Goal: Check status: Check status

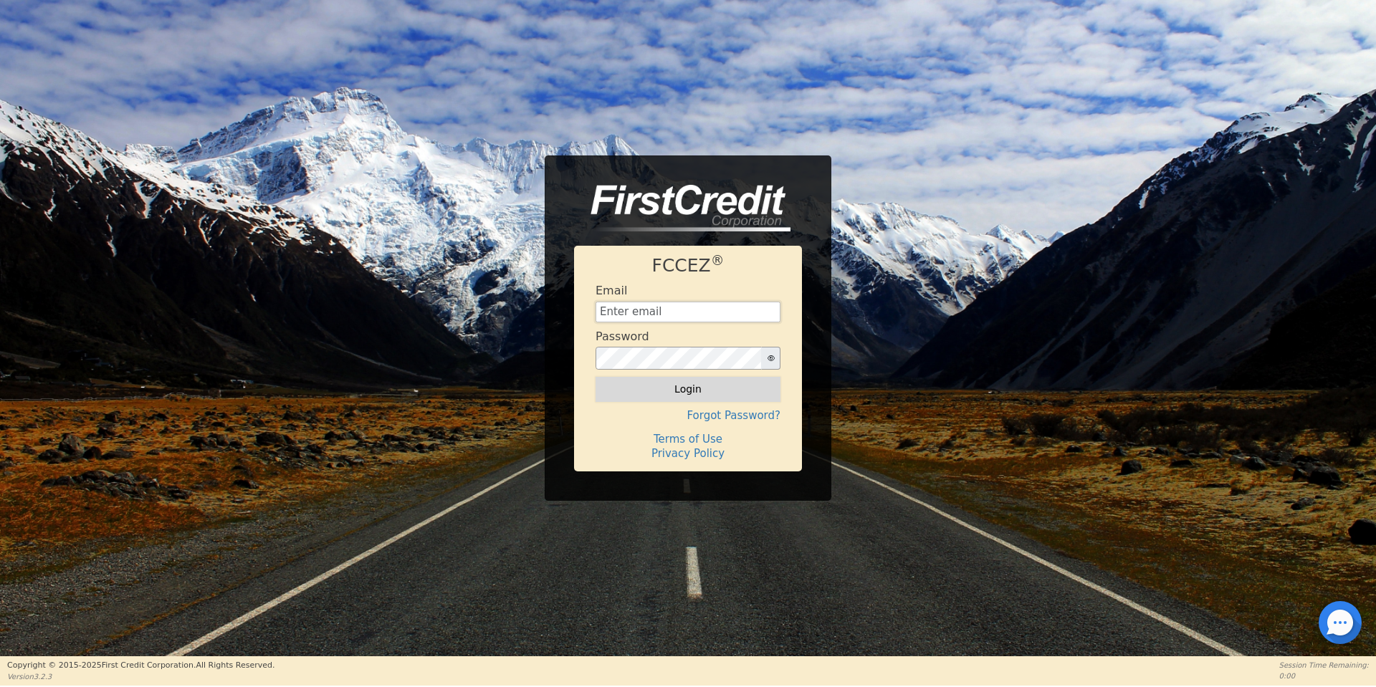
type input "[EMAIL_ADDRESS][DOMAIN_NAME]"
click at [730, 386] on button "Login" at bounding box center [688, 389] width 185 height 24
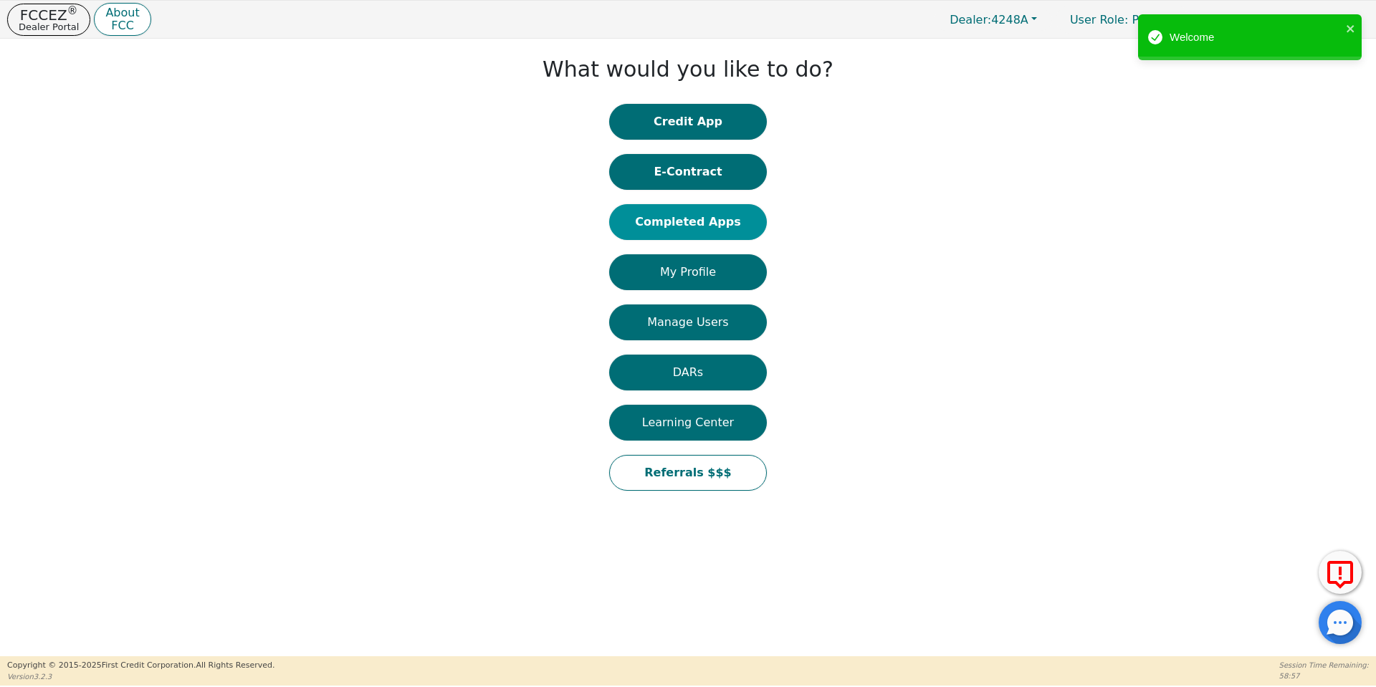
click at [743, 212] on button "Completed Apps" at bounding box center [688, 222] width 158 height 36
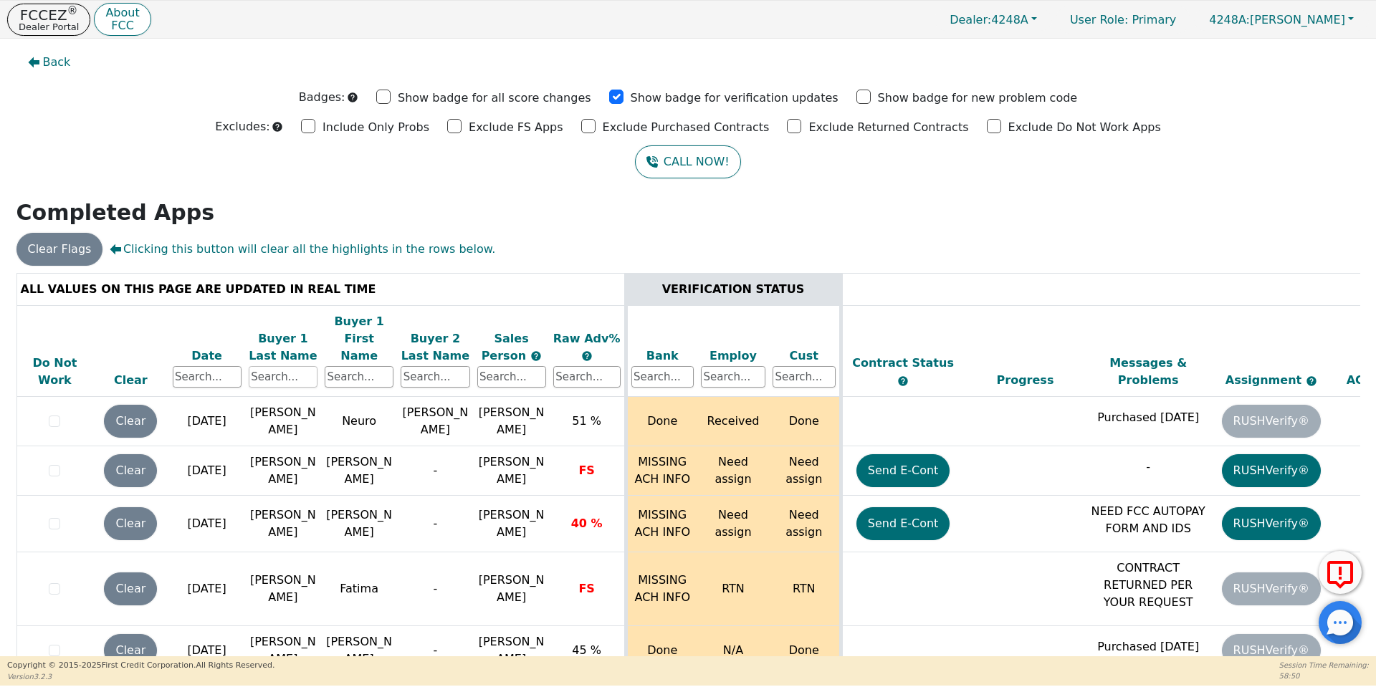
click at [274, 366] on input "text" at bounding box center [283, 377] width 69 height 22
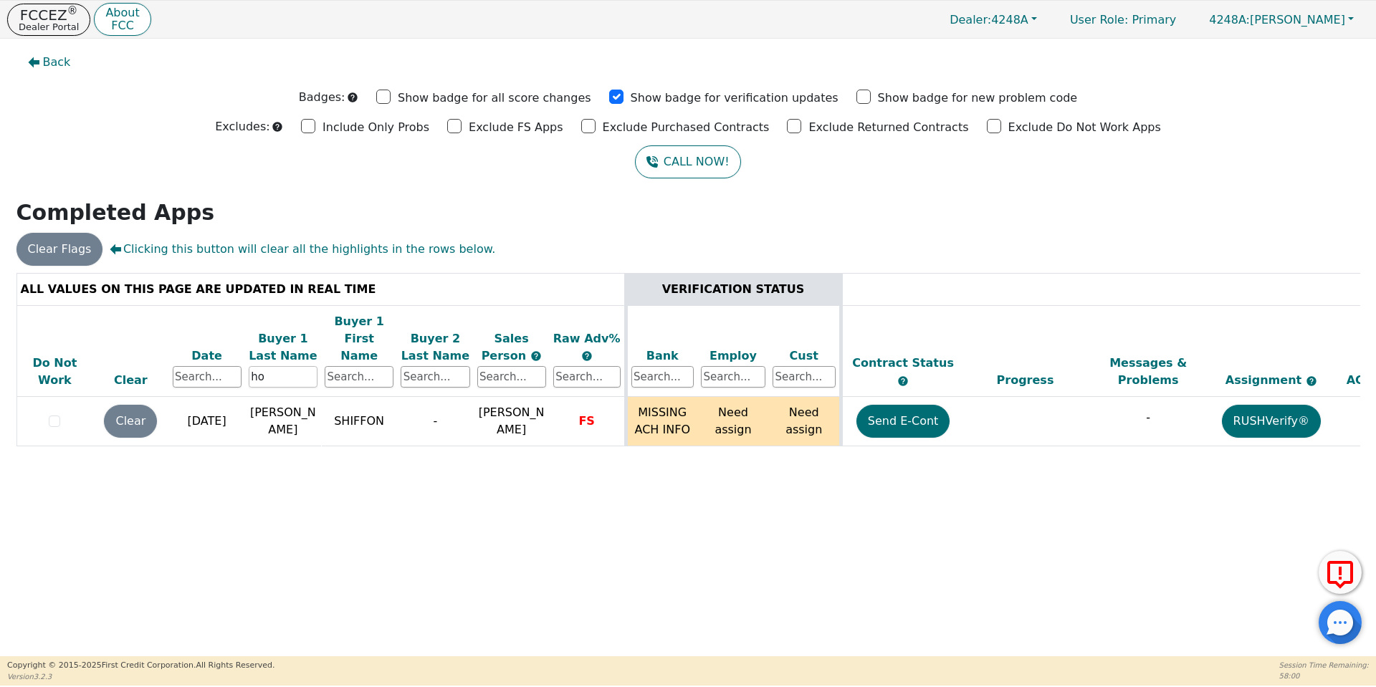
type input "h"
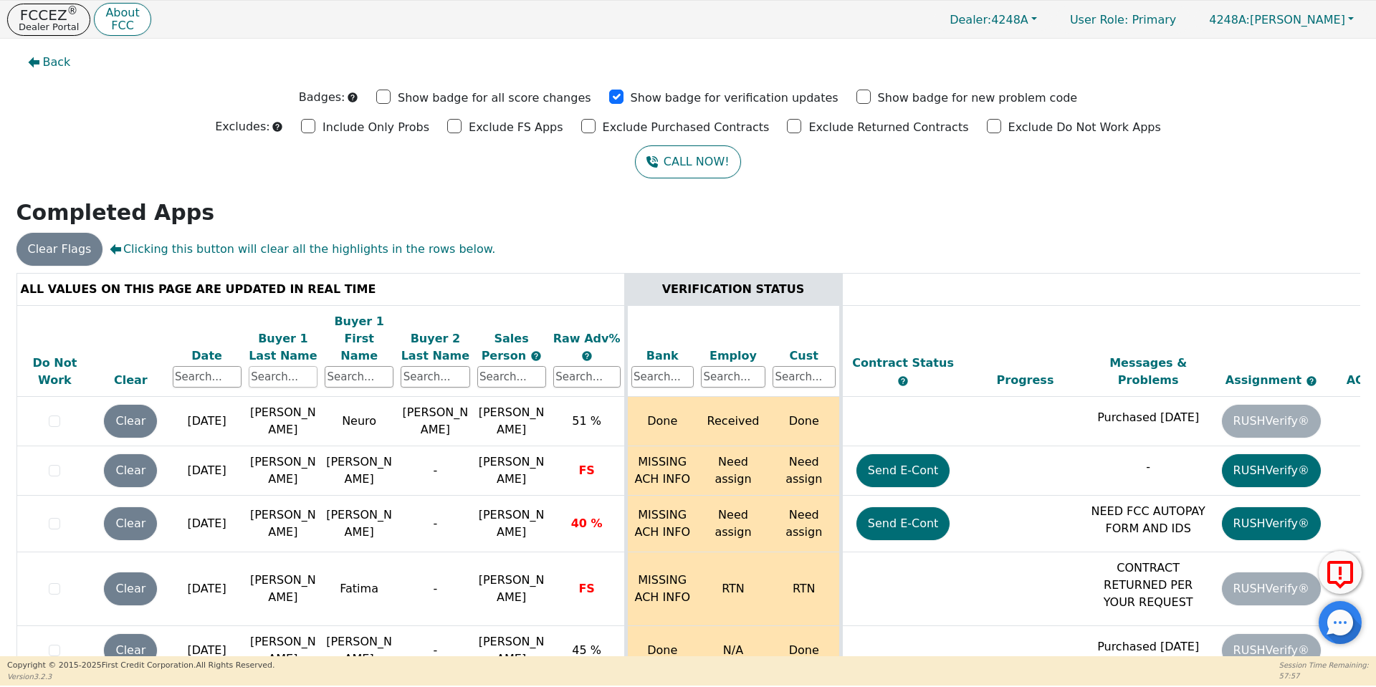
click at [263, 366] on input "text" at bounding box center [283, 377] width 69 height 22
click at [268, 366] on input "text" at bounding box center [283, 377] width 69 height 22
type input "[PERSON_NAME]"
